Goal: Transaction & Acquisition: Purchase product/service

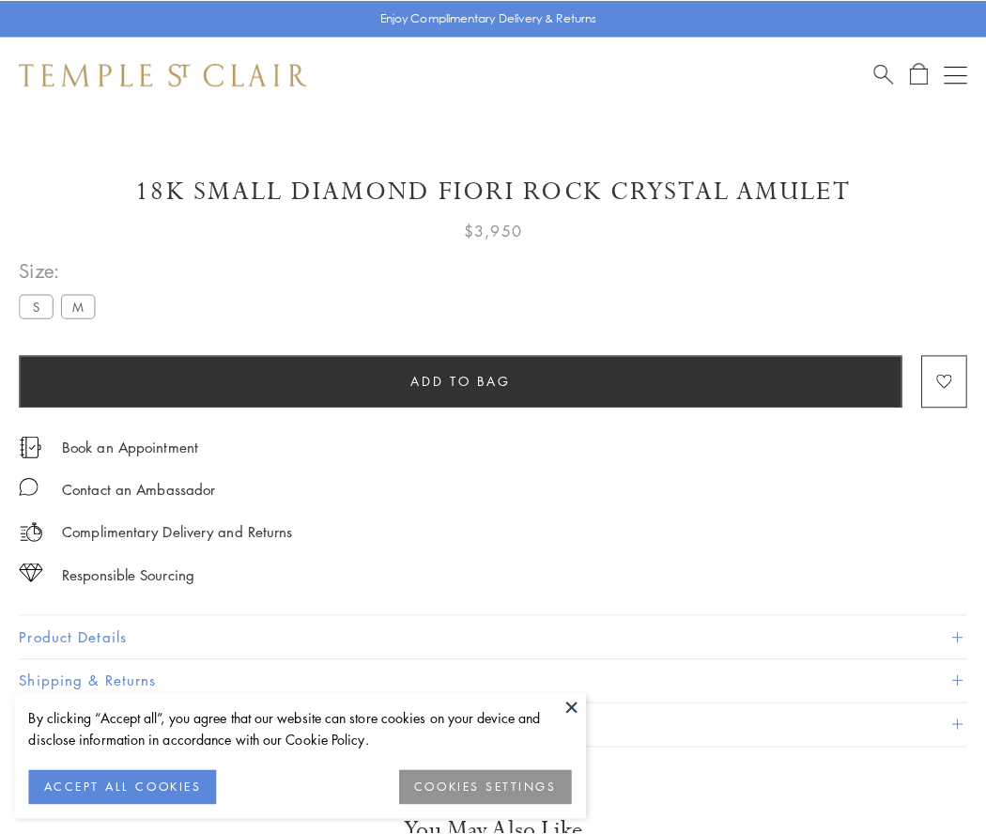
scroll to position [17, 0]
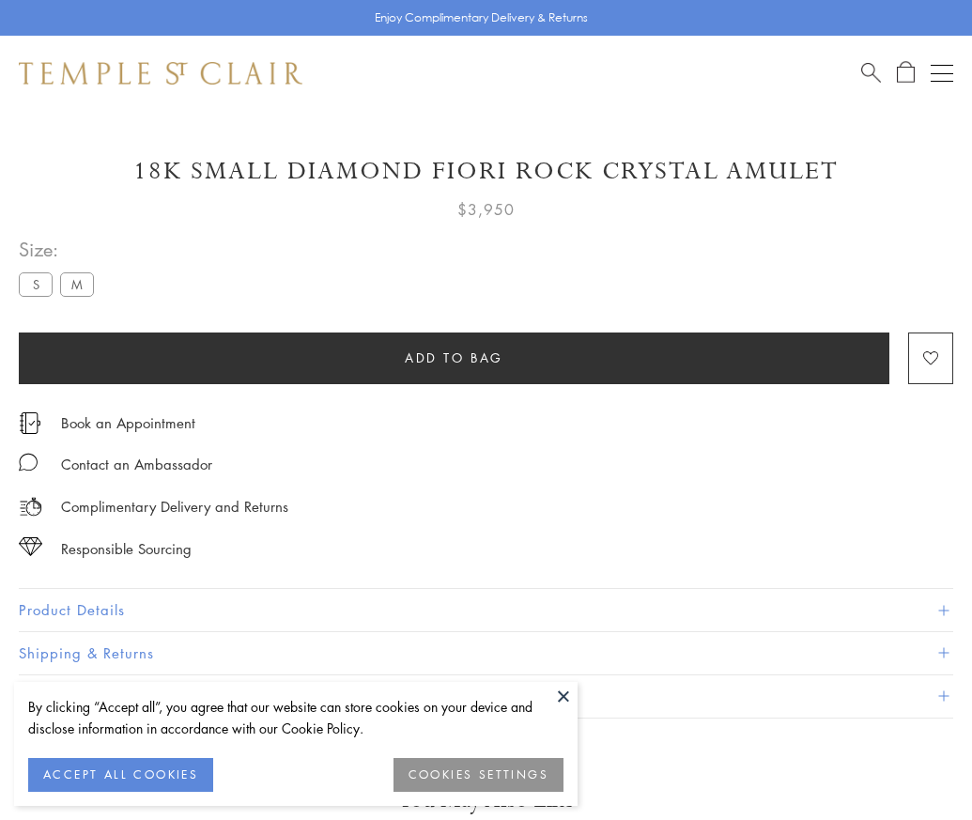
click at [454, 357] on span "Add to bag" at bounding box center [454, 357] width 99 height 21
